Goal: Information Seeking & Learning: Learn about a topic

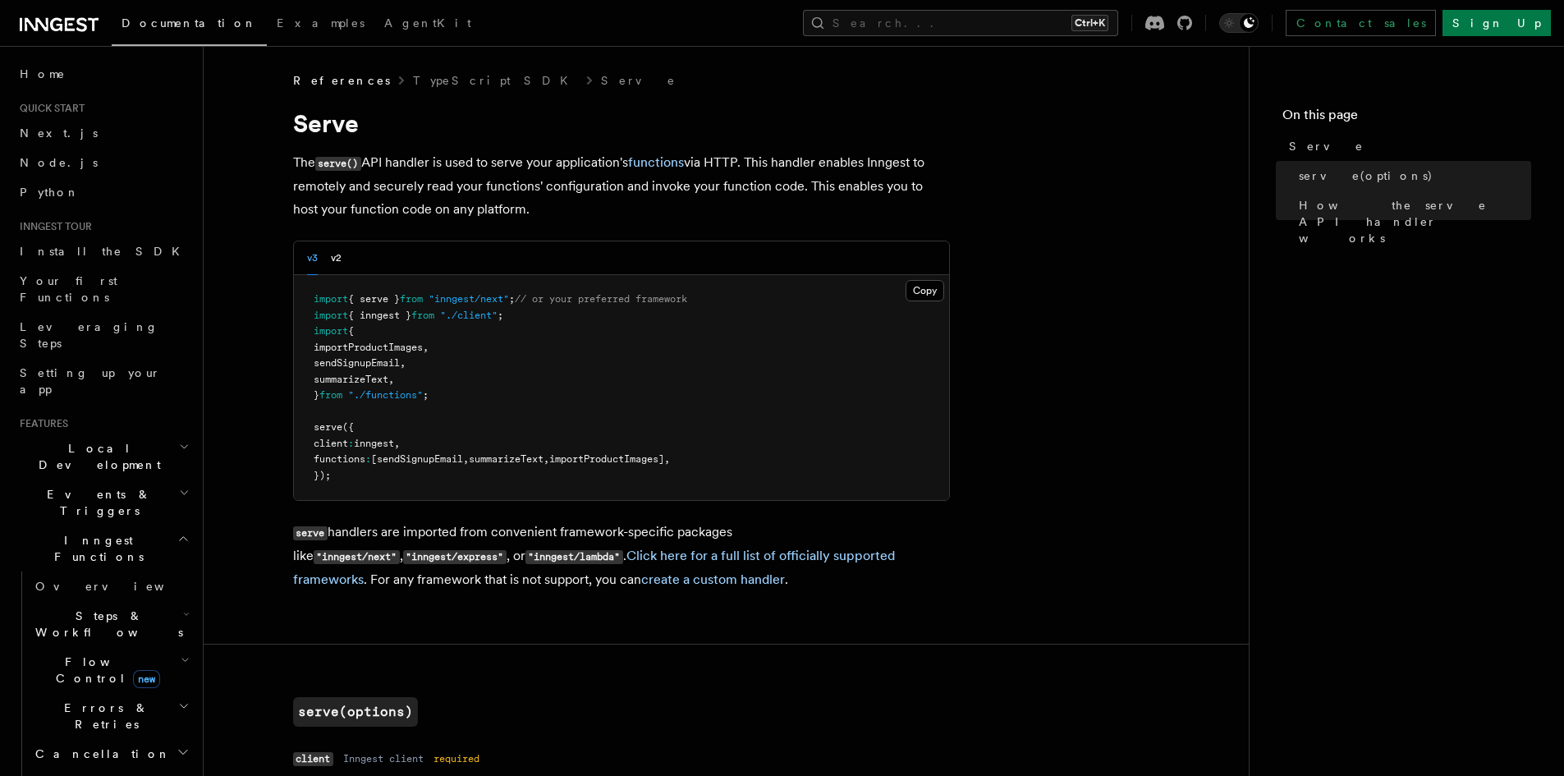
scroll to position [1491, 0]
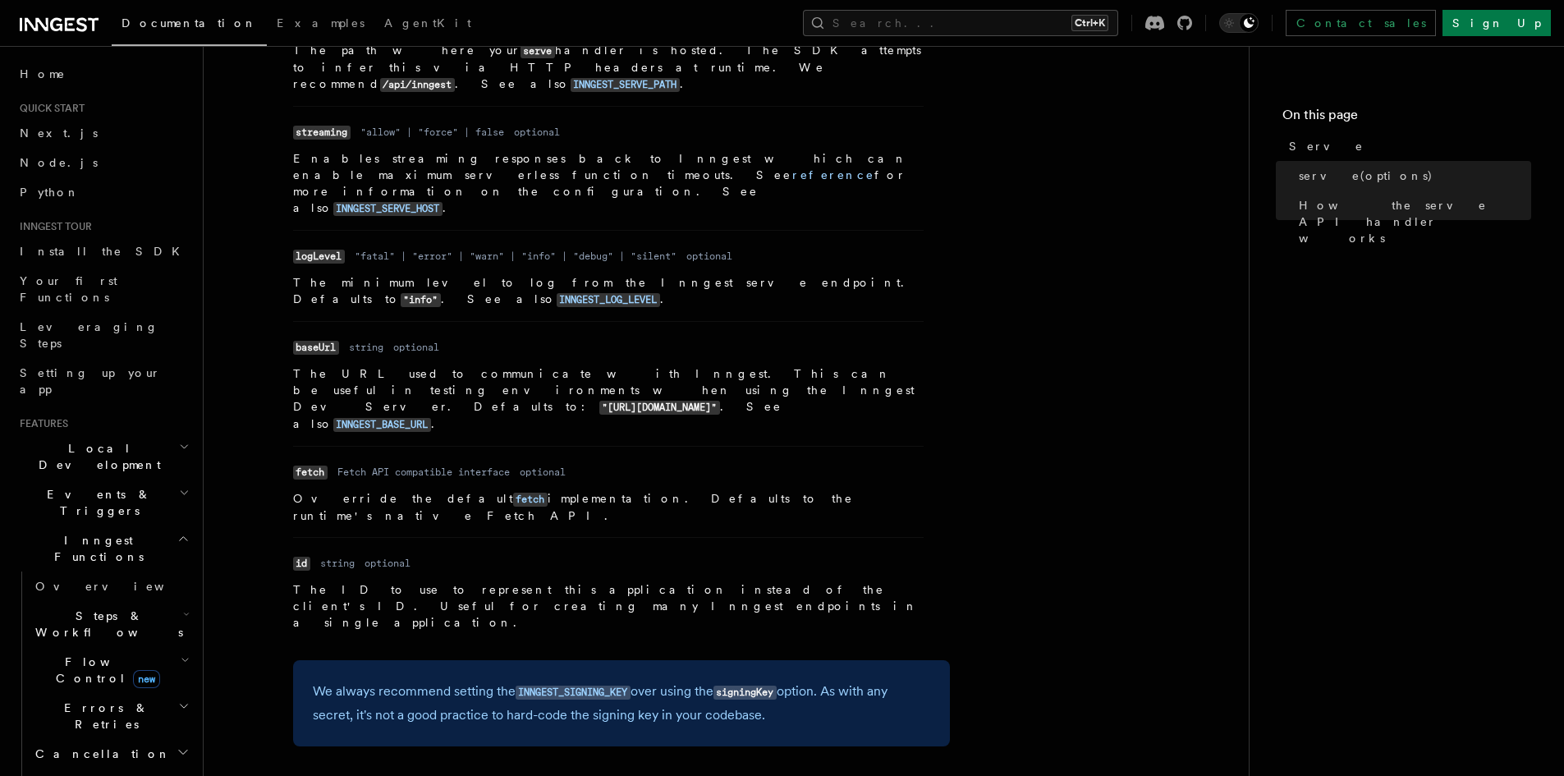
scroll to position [1054, 0]
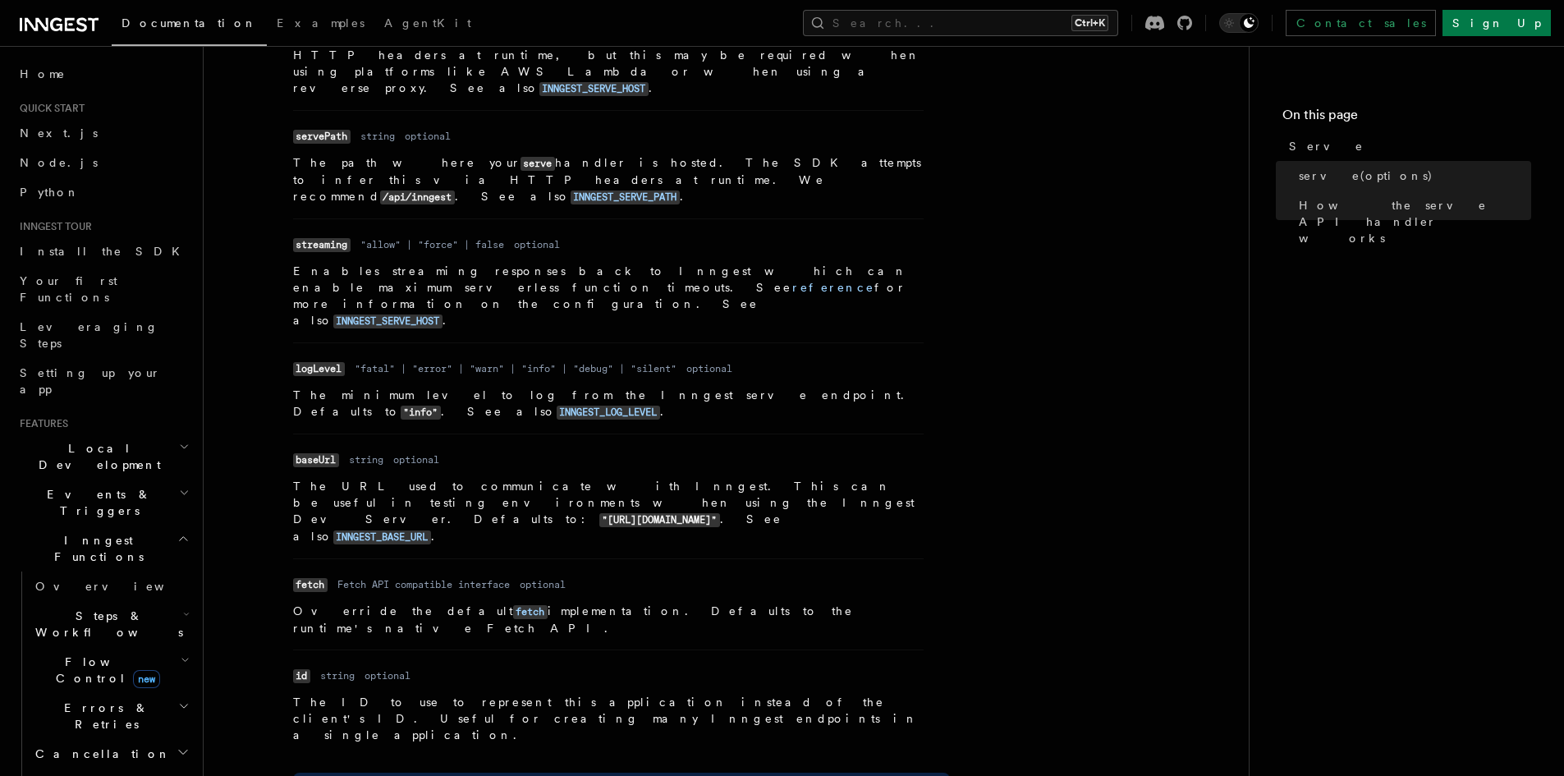
click at [985, 235] on article "References TypeScript SDK Serve Serve The serve() API handler is used to serve …" at bounding box center [726, 235] width 993 height 2433
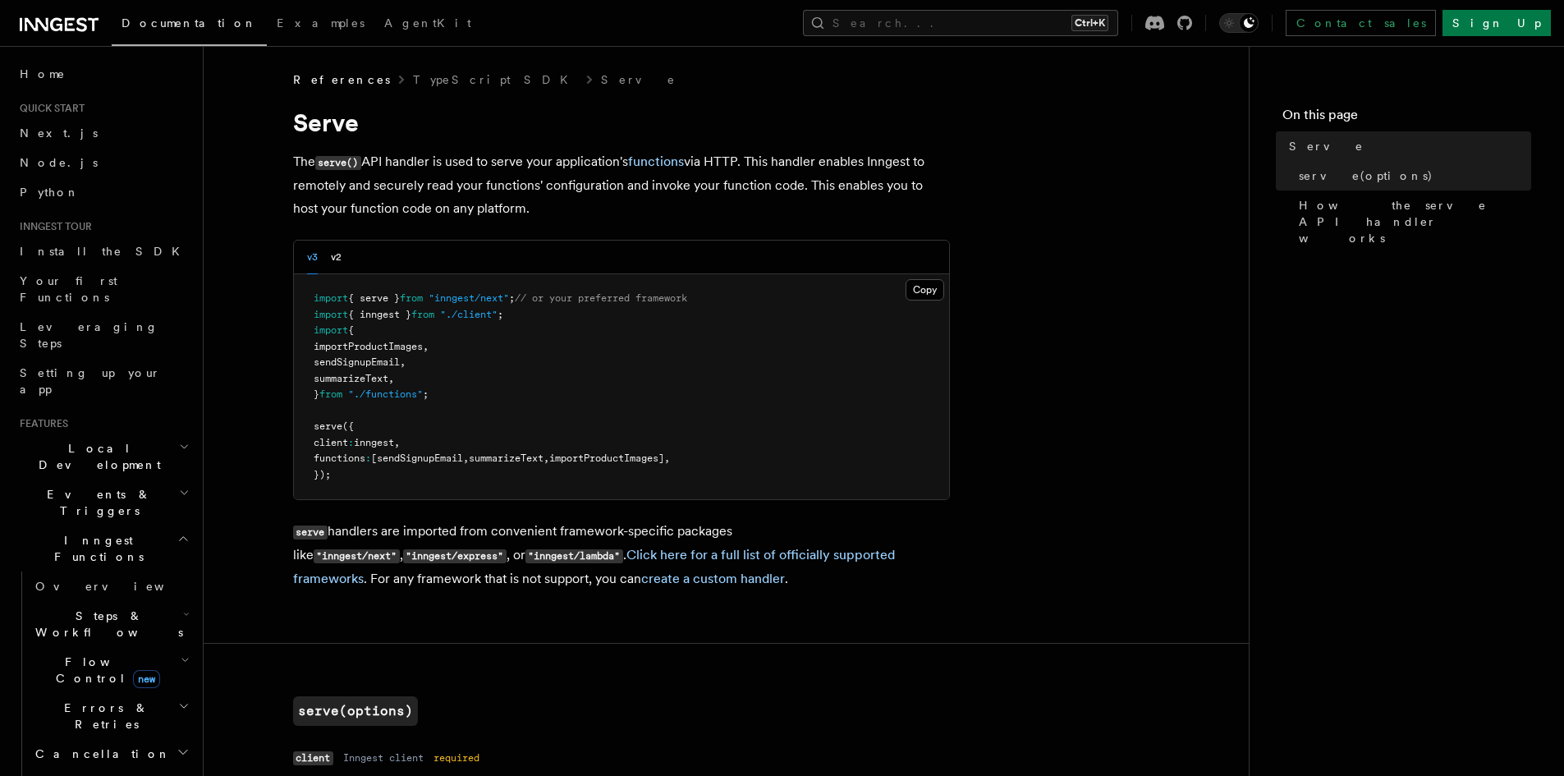
scroll to position [0, 0]
click at [338, 257] on button "v2" at bounding box center [336, 258] width 11 height 34
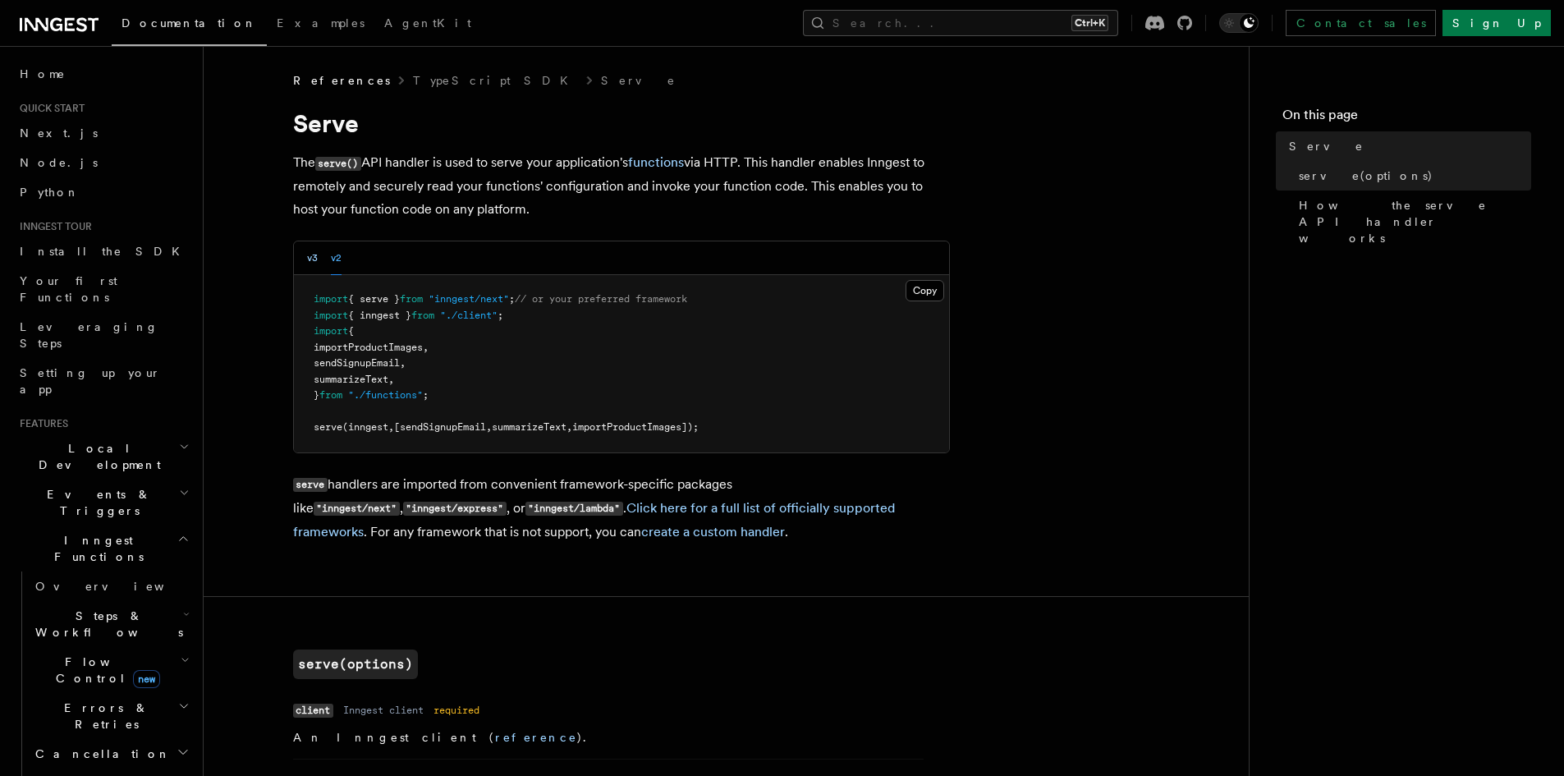
click at [312, 256] on button "v3" at bounding box center [312, 258] width 11 height 34
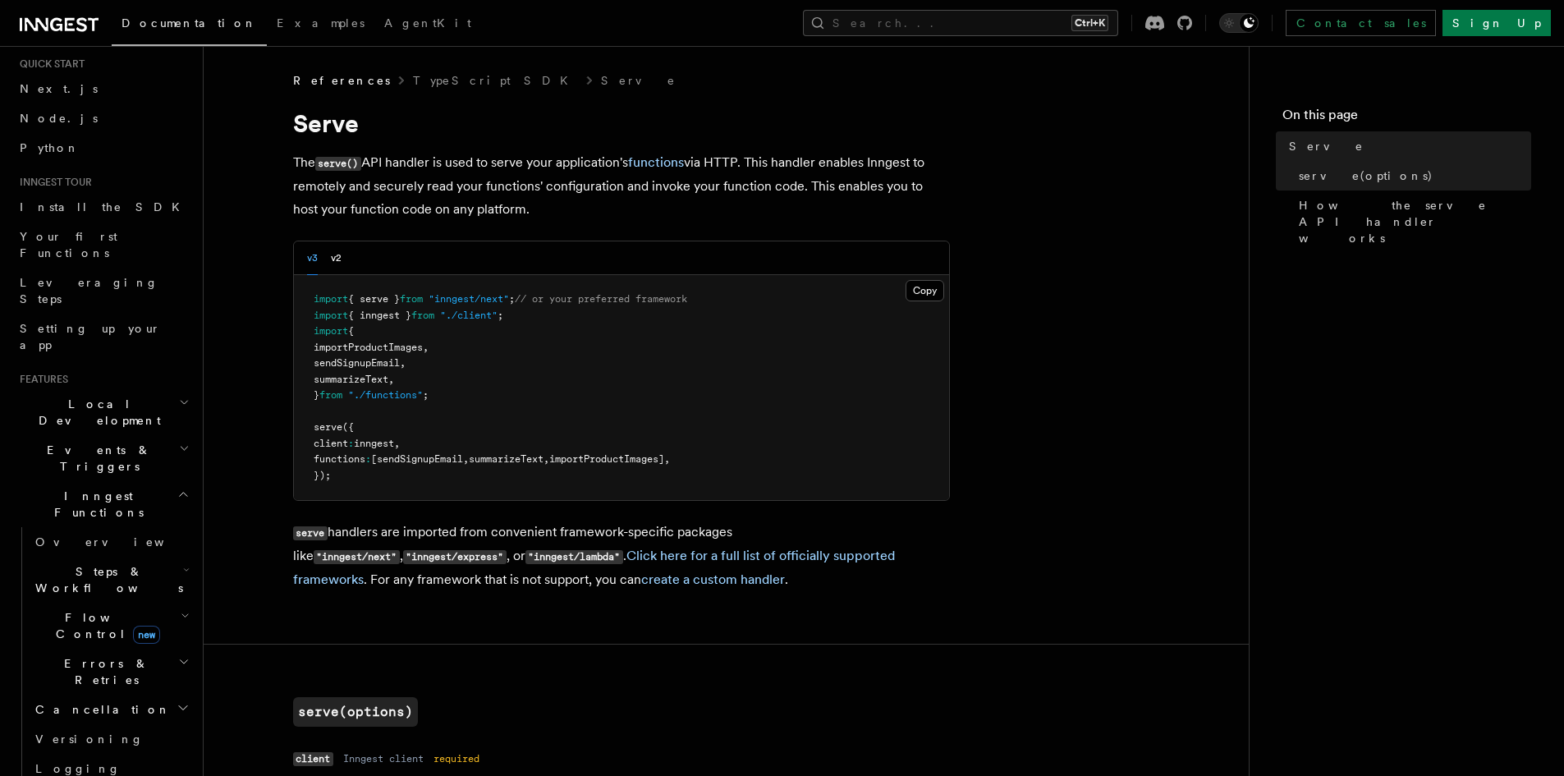
scroll to position [109, 0]
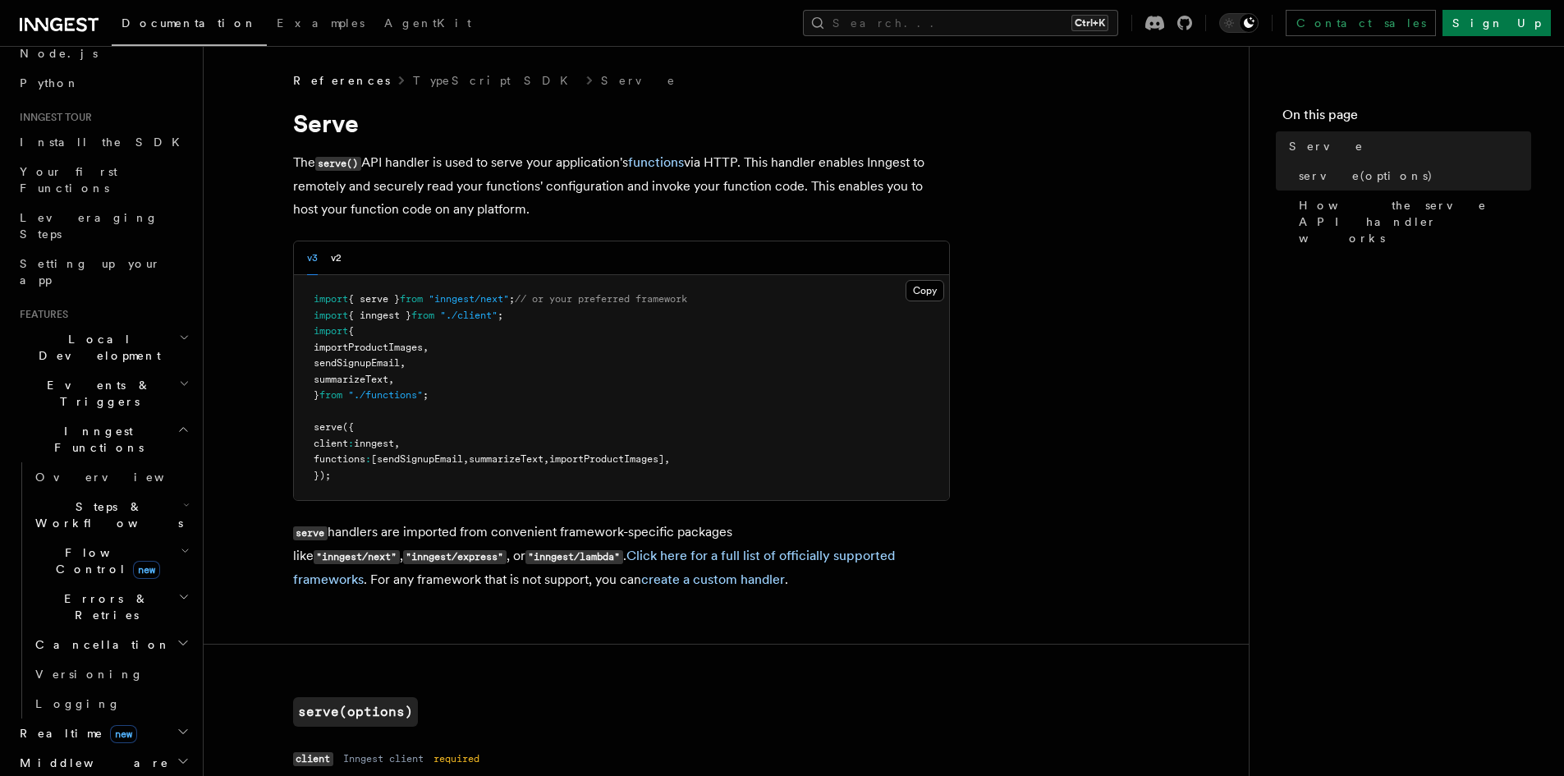
click at [181, 544] on icon "button" at bounding box center [185, 550] width 9 height 13
click at [183, 498] on icon "button" at bounding box center [186, 504] width 7 height 13
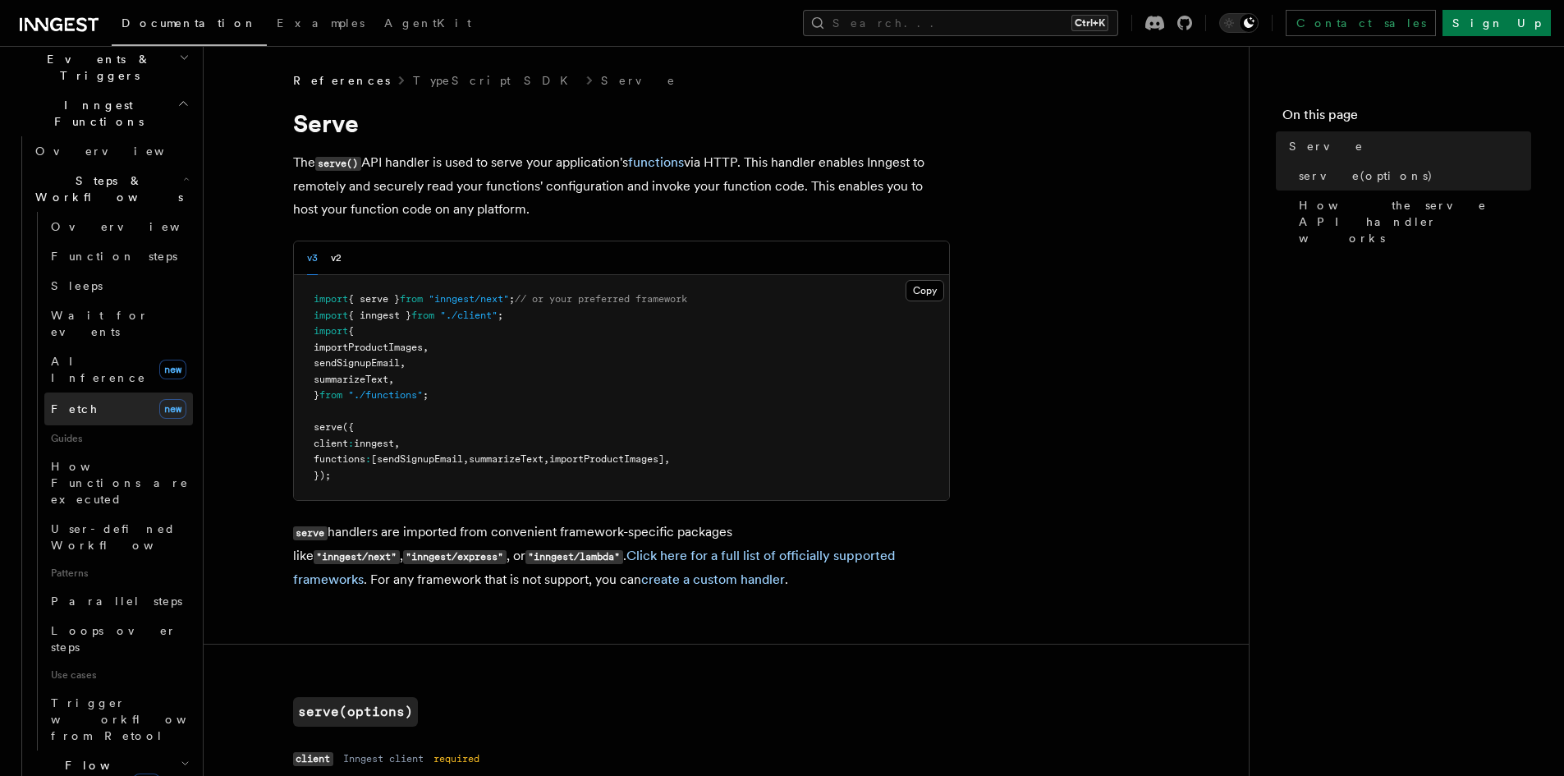
scroll to position [438, 0]
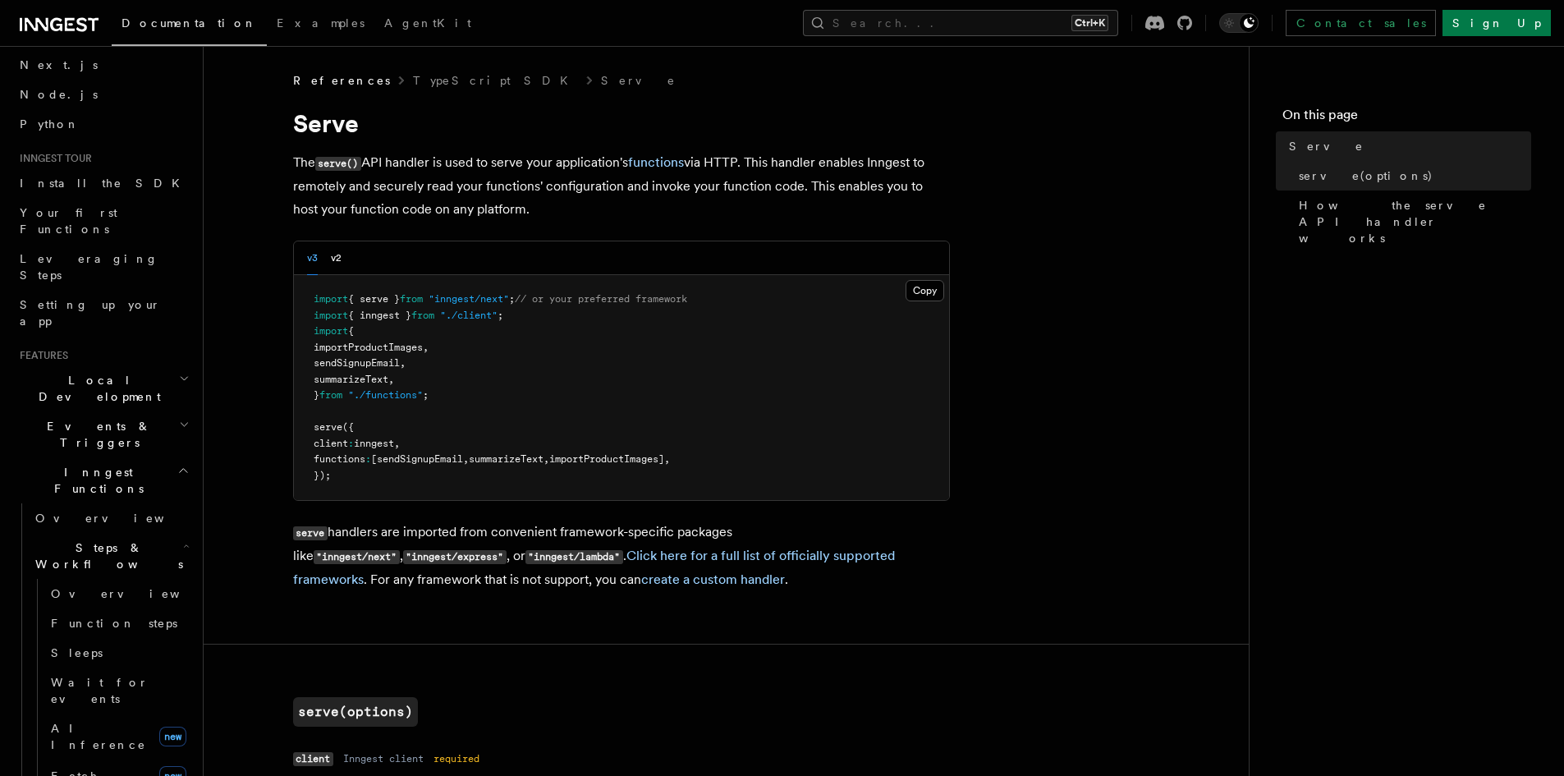
scroll to position [0, 0]
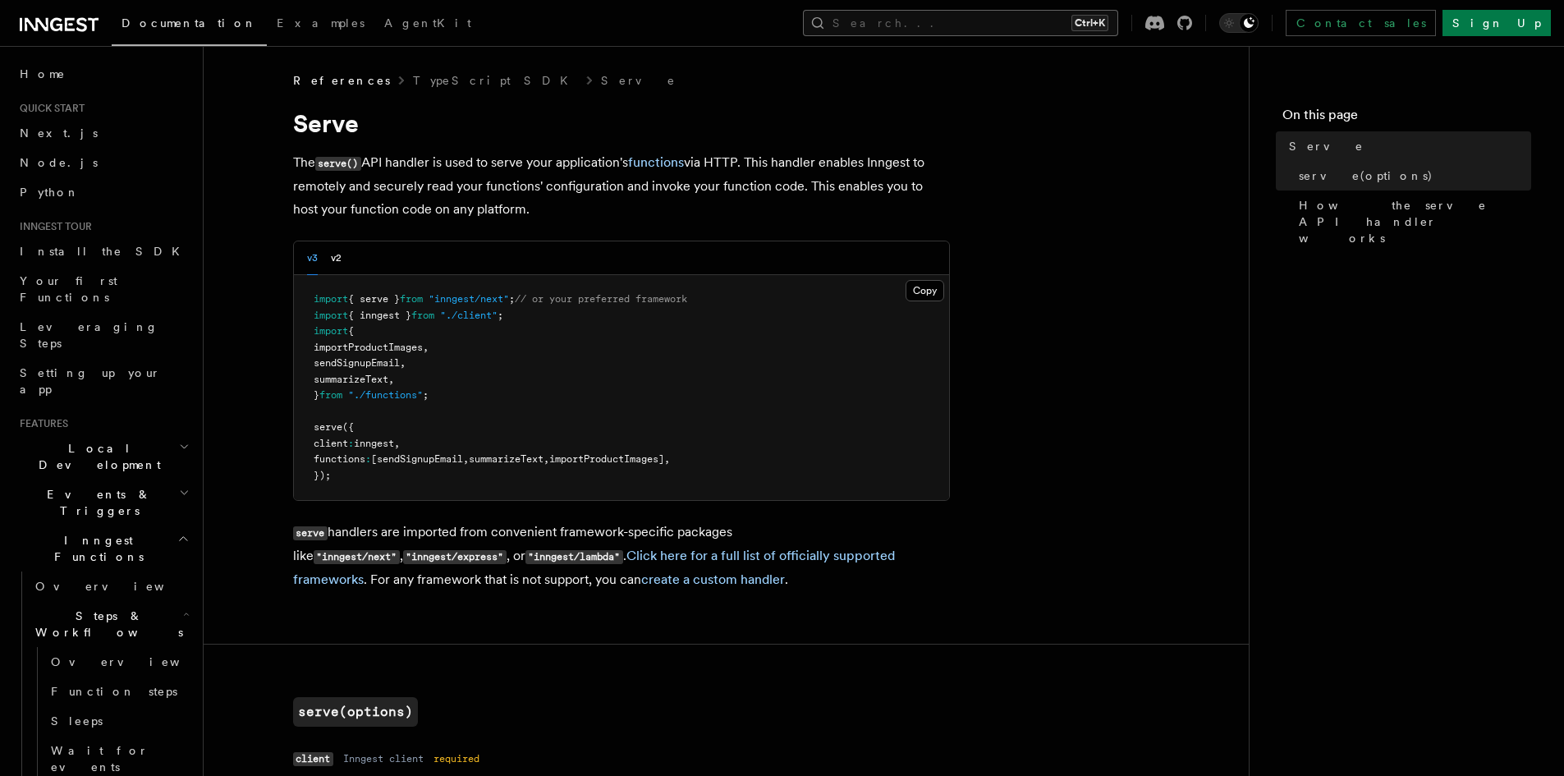
click at [1030, 23] on button "Search... Ctrl+K" at bounding box center [960, 23] width 315 height 26
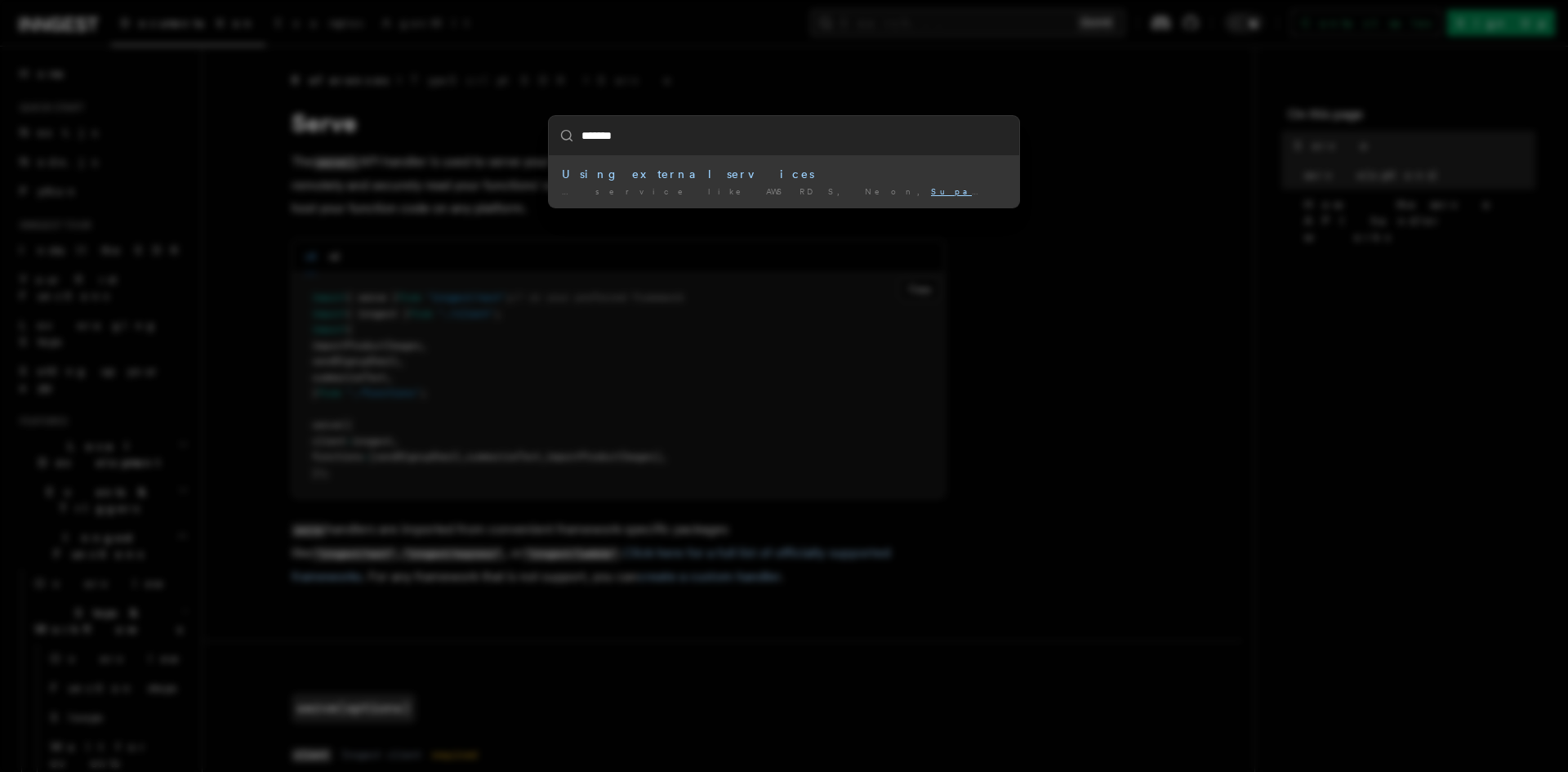
type input "********"
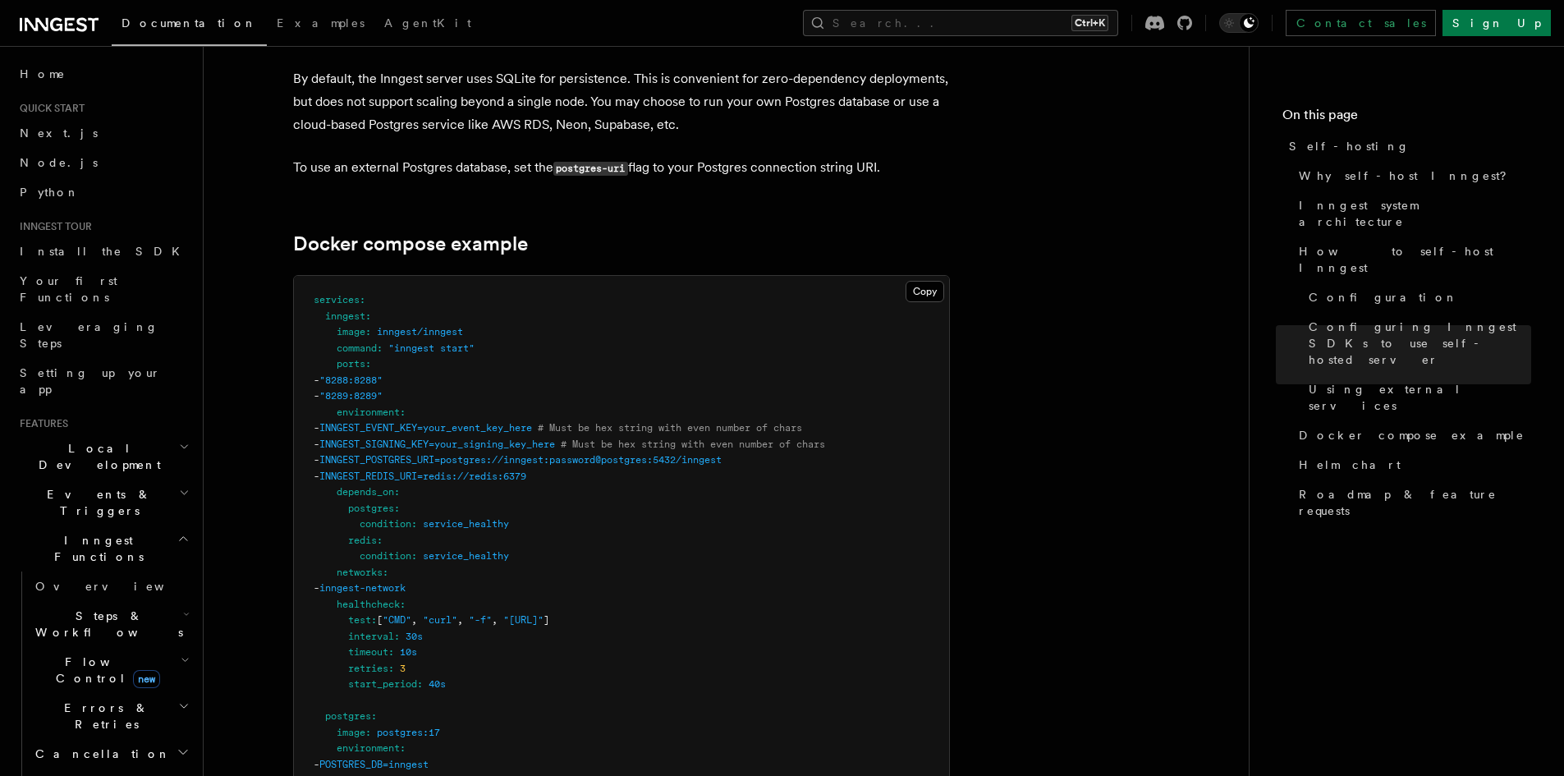
scroll to position [4282, 0]
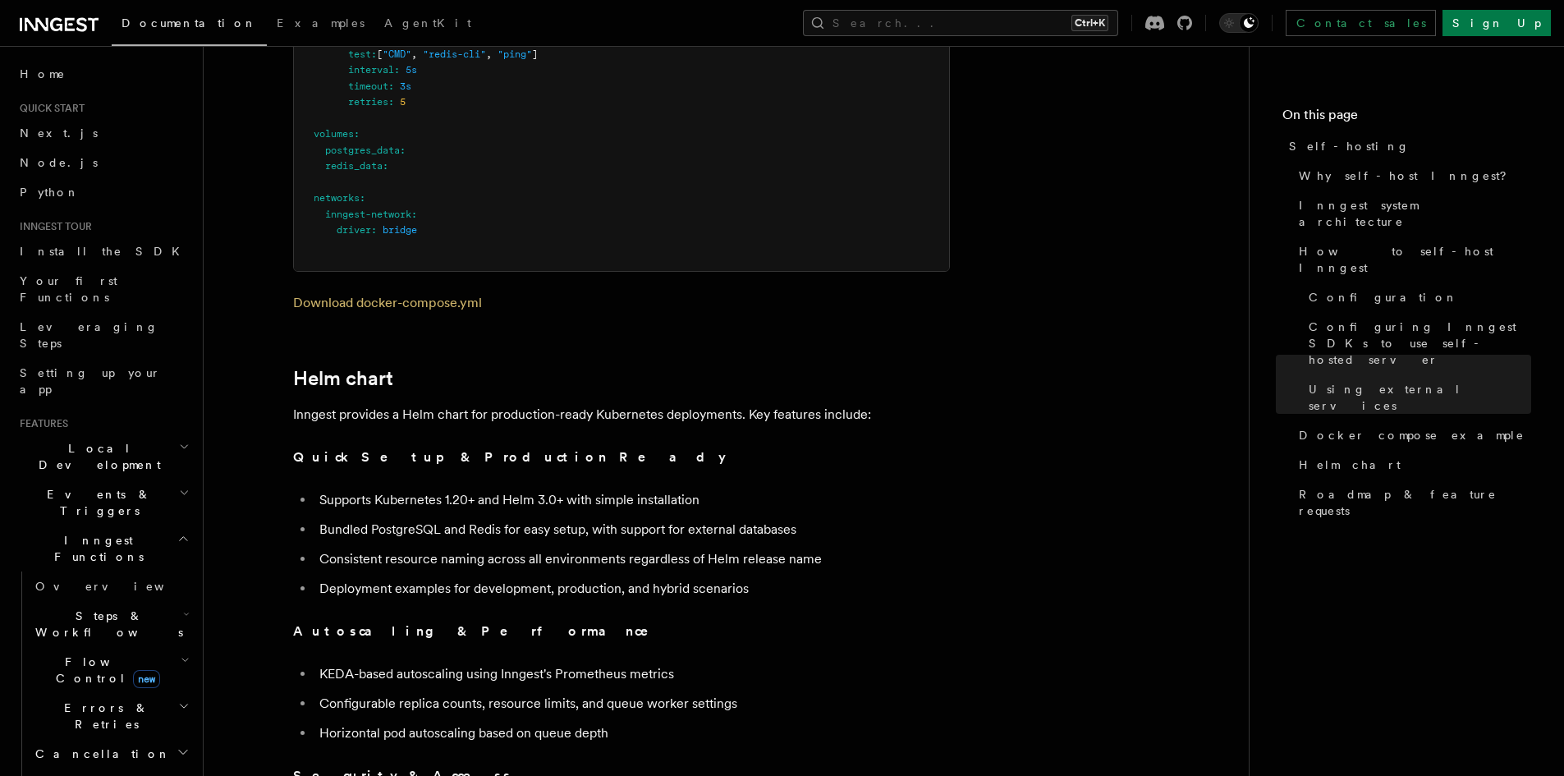
scroll to position [5376, 0]
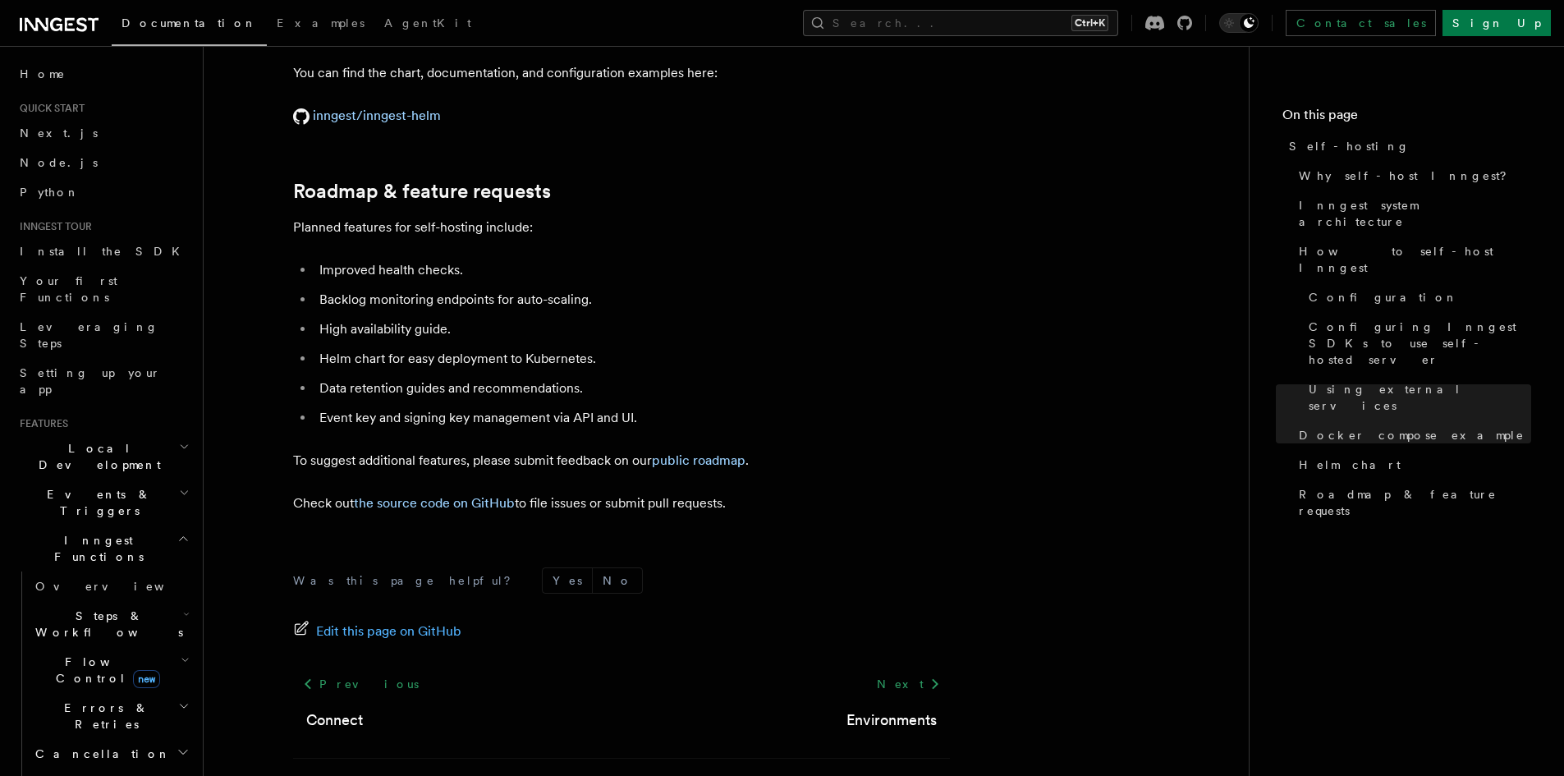
scroll to position [6253, 0]
